Goal: Go to known website: Go to known website

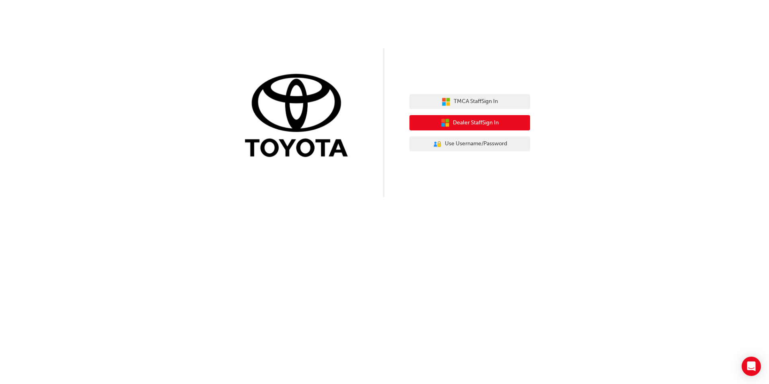
click at [496, 123] on span "Dealer Staff Sign In" at bounding box center [476, 122] width 46 height 9
